Goal: Task Accomplishment & Management: Manage account settings

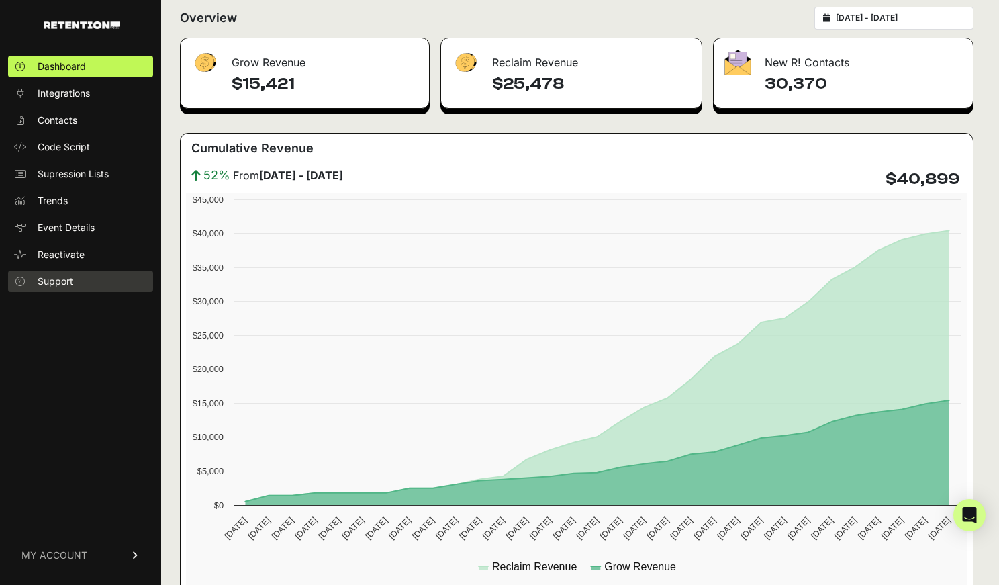
scroll to position [244, 0]
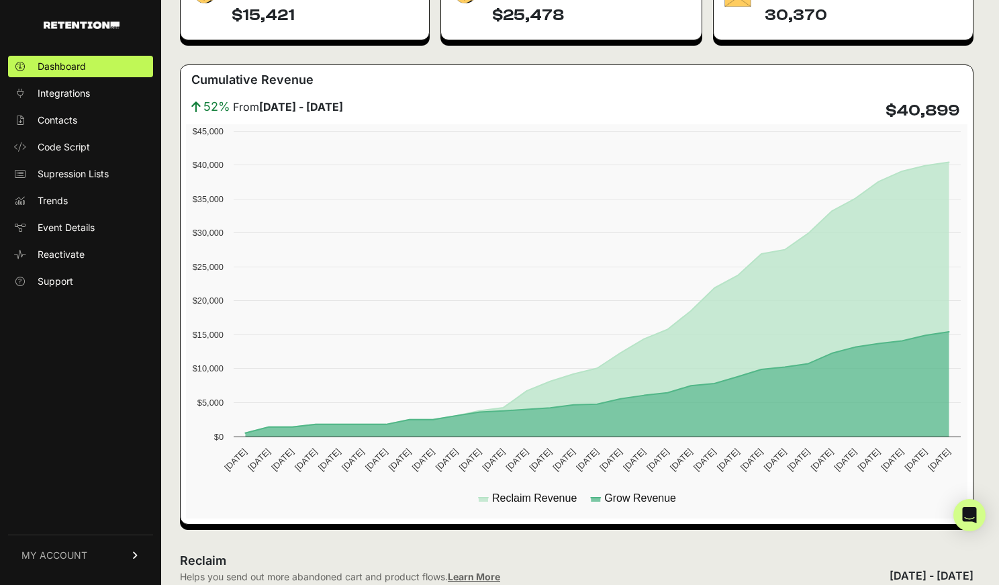
click at [50, 548] on span "MY ACCOUNT" at bounding box center [54, 554] width 66 height 13
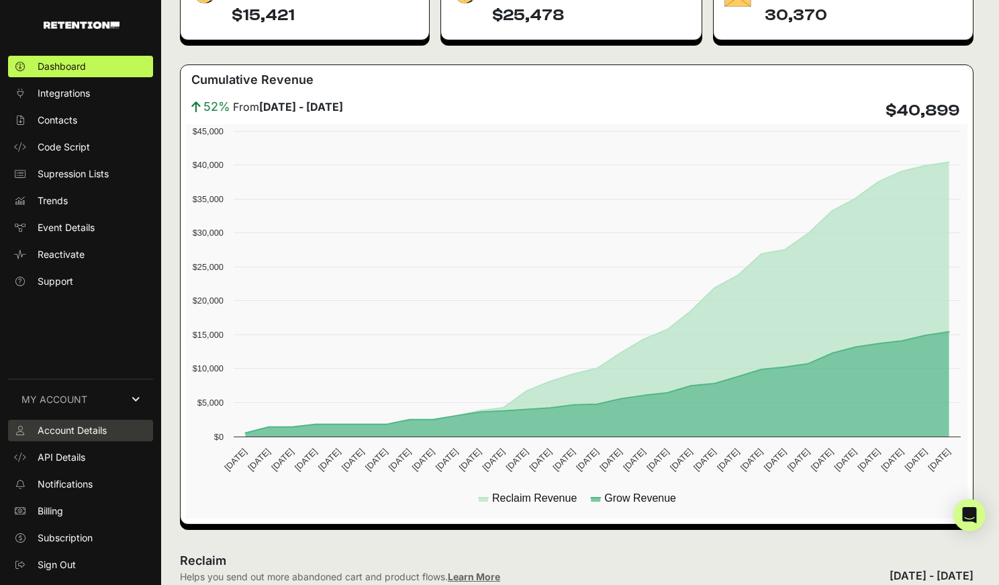
click at [95, 431] on span "Account Details" at bounding box center [72, 430] width 69 height 13
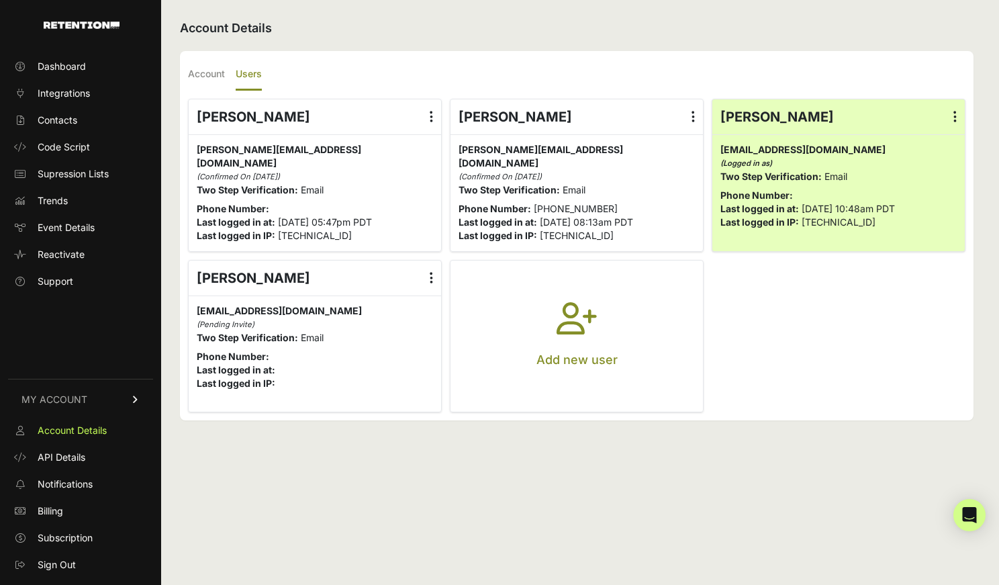
click at [581, 348] on icon "button" at bounding box center [576, 326] width 40 height 48
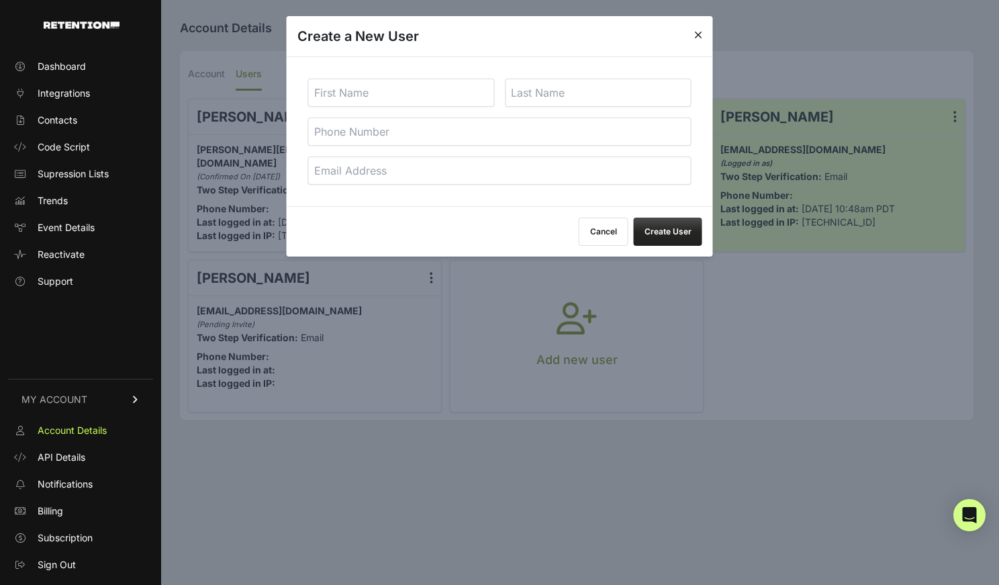
click at [354, 95] on input "text" at bounding box center [401, 93] width 187 height 28
type input "[PERSON_NAME]"
click at [560, 95] on input "text" at bounding box center [598, 93] width 187 height 28
type input "[PERSON_NAME]"
click at [459, 178] on input "email" at bounding box center [499, 170] width 383 height 28
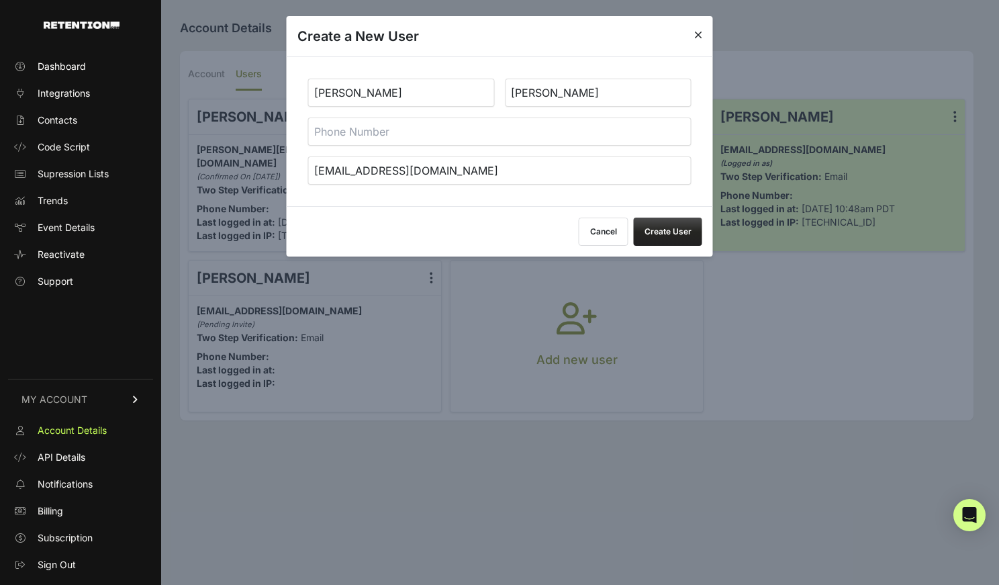
type input "karltonfrazier@jluxlabel.com"
click at [660, 236] on button "Create User" at bounding box center [668, 231] width 68 height 28
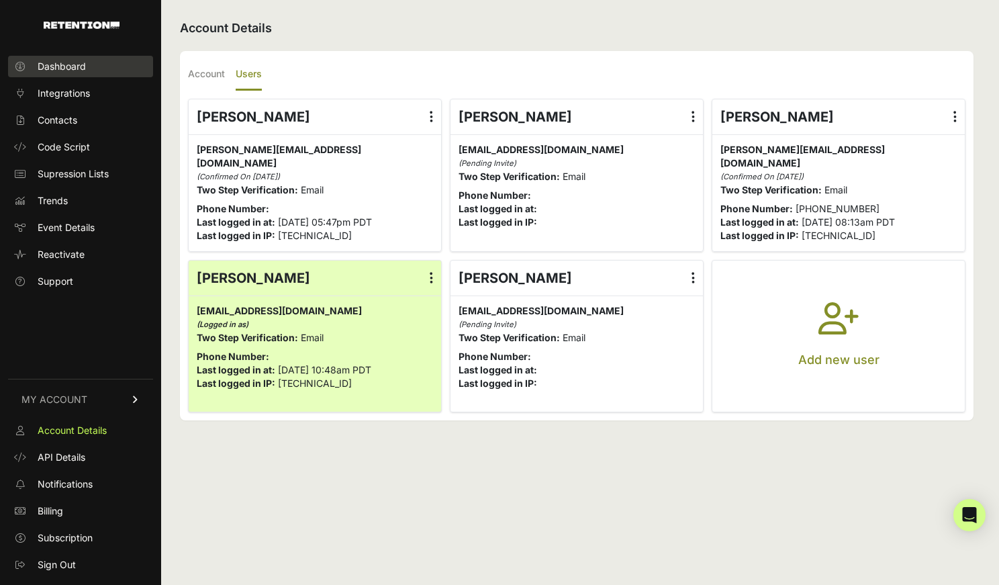
click at [76, 67] on span "Dashboard" at bounding box center [62, 66] width 48 height 13
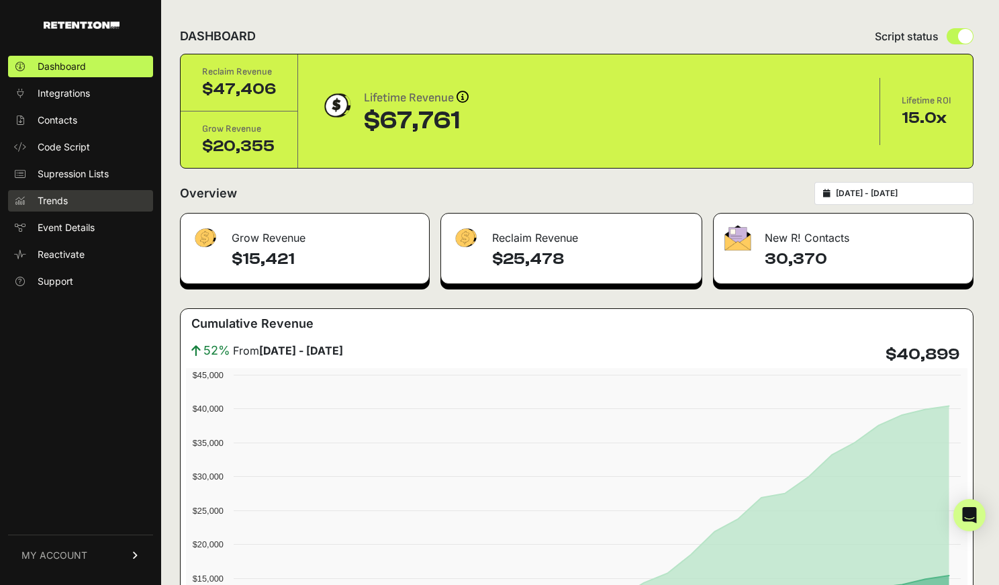
click at [52, 202] on span "Trends" at bounding box center [53, 200] width 30 height 13
click at [61, 195] on span "Trends" at bounding box center [53, 200] width 30 height 13
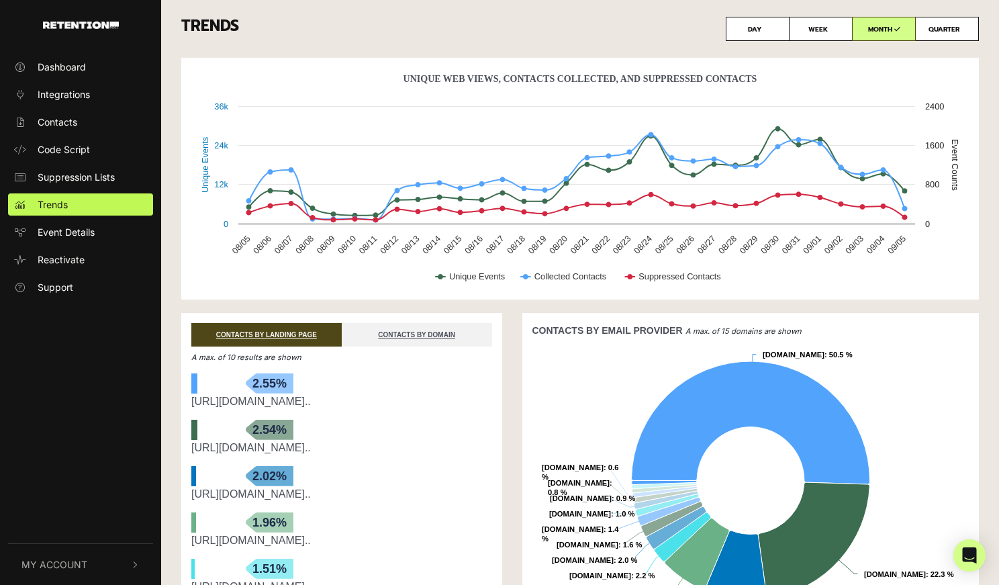
click at [760, 29] on label "DAY" at bounding box center [758, 29] width 64 height 24
radio input "true"
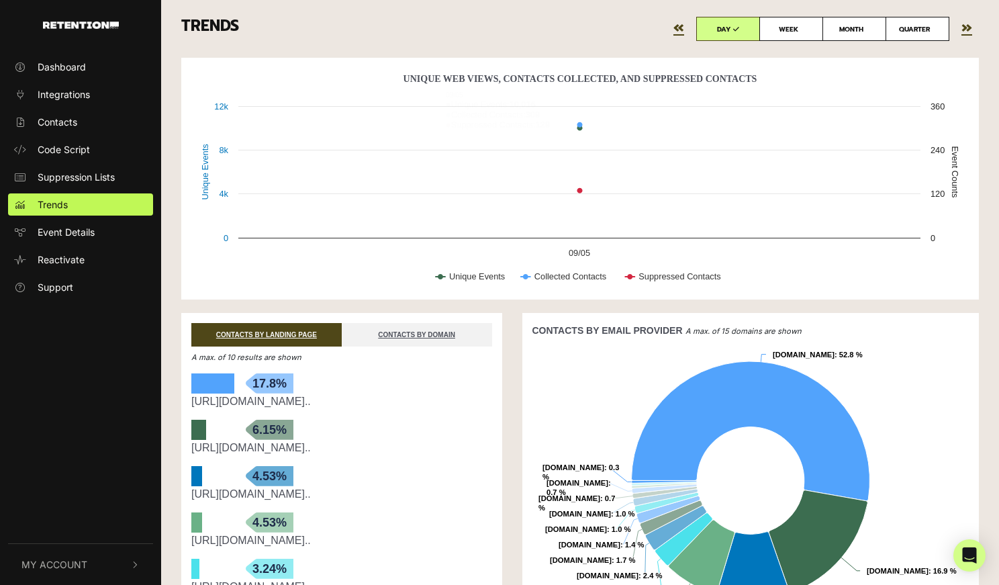
click at [810, 26] on label "WEEK" at bounding box center [791, 29] width 64 height 24
radio input "true"
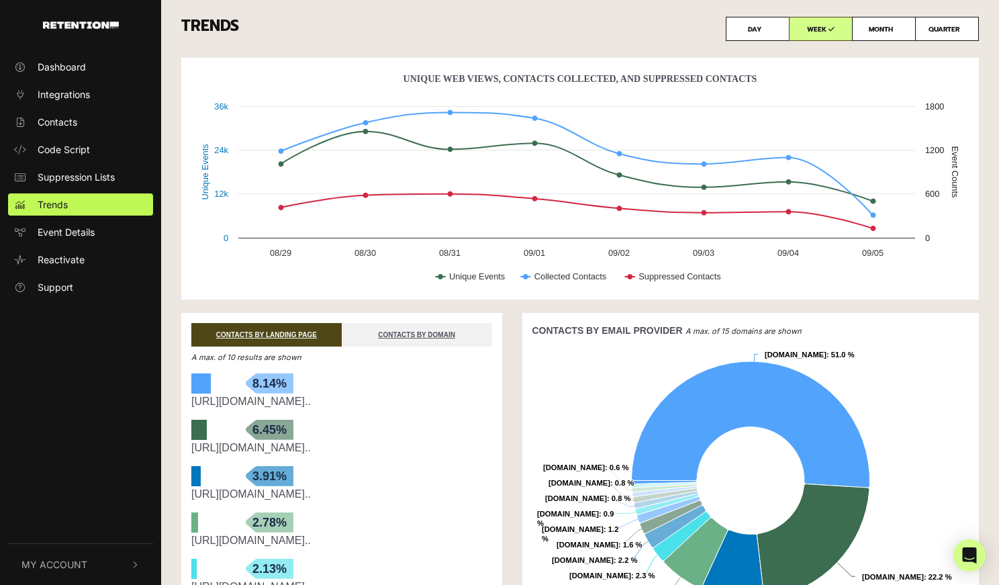
click at [865, 32] on label "MONTH" at bounding box center [884, 29] width 64 height 24
radio input "true"
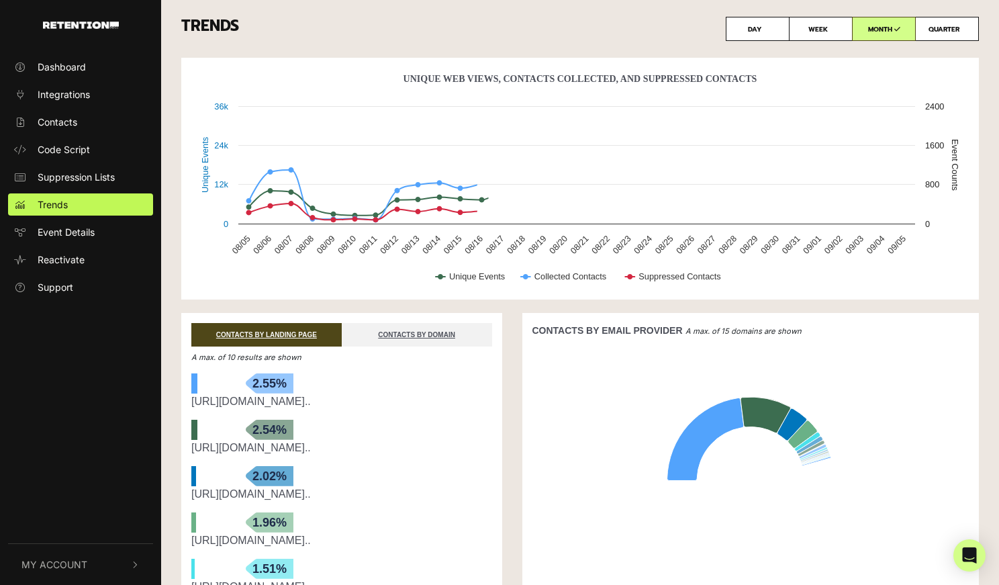
click at [814, 18] on label "WEEK" at bounding box center [821, 29] width 64 height 24
radio input "true"
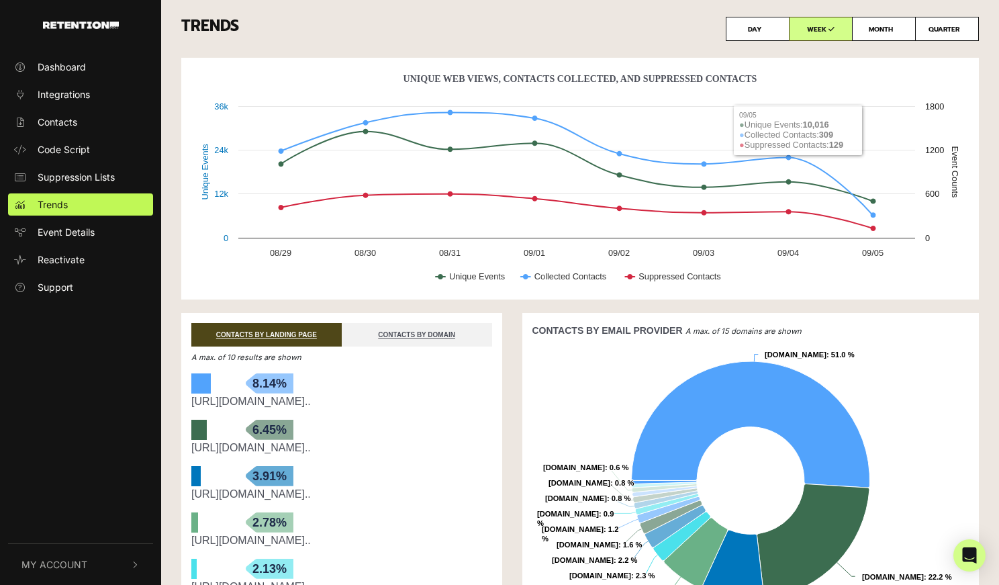
click at [889, 28] on label "MONTH" at bounding box center [884, 29] width 64 height 24
radio input "true"
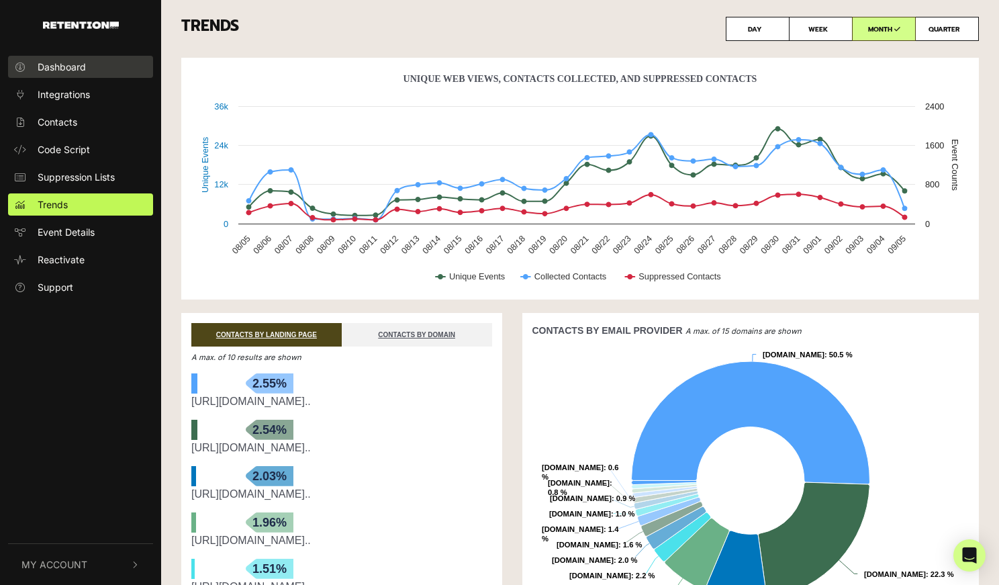
click at [80, 62] on span "Dashboard" at bounding box center [62, 67] width 48 height 14
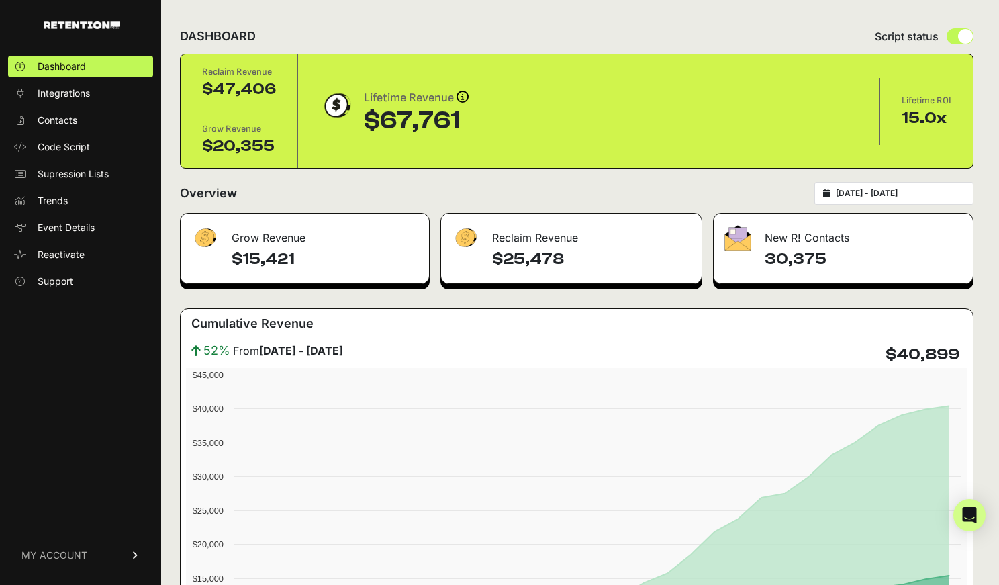
click at [910, 196] on input "[DATE] - [DATE]" at bounding box center [900, 193] width 129 height 11
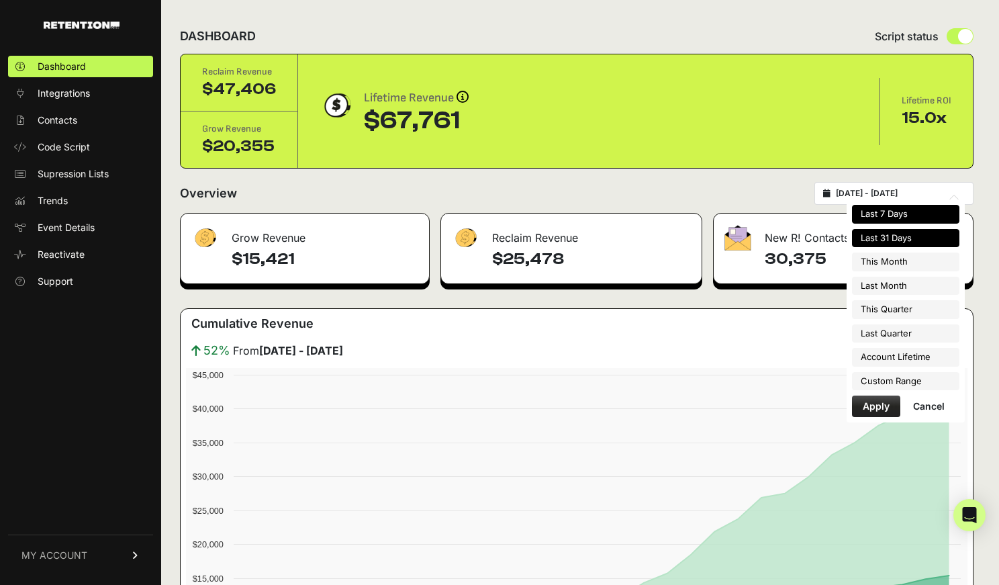
click at [910, 212] on li "Last 7 Days" at bounding box center [905, 214] width 107 height 19
type input "[DATE] - [DATE]"
